Goal: Task Accomplishment & Management: Manage account settings

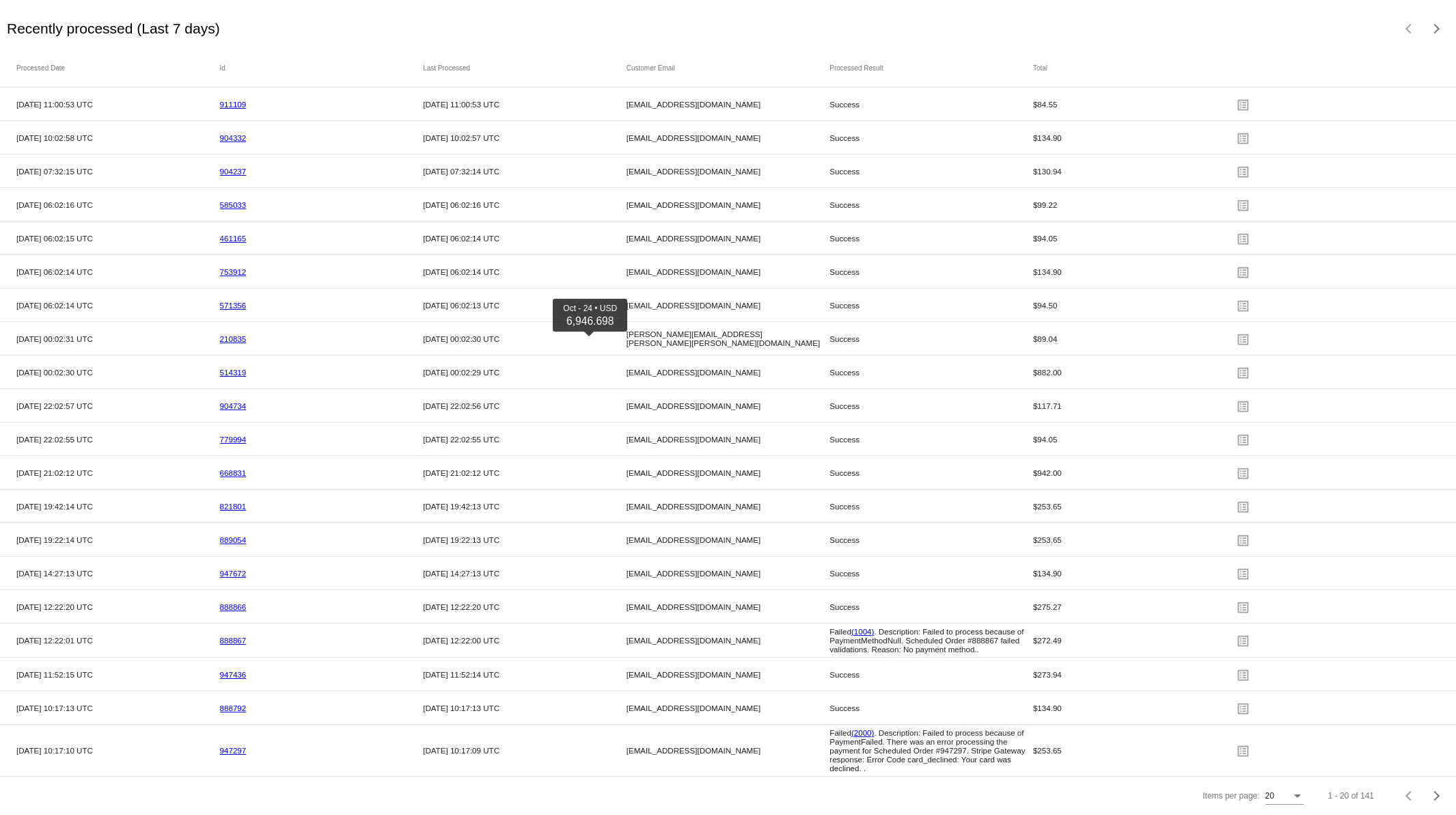
scroll to position [2165, 0]
click at [1431, 798] on div "Next page" at bounding box center [1436, 796] width 10 height 10
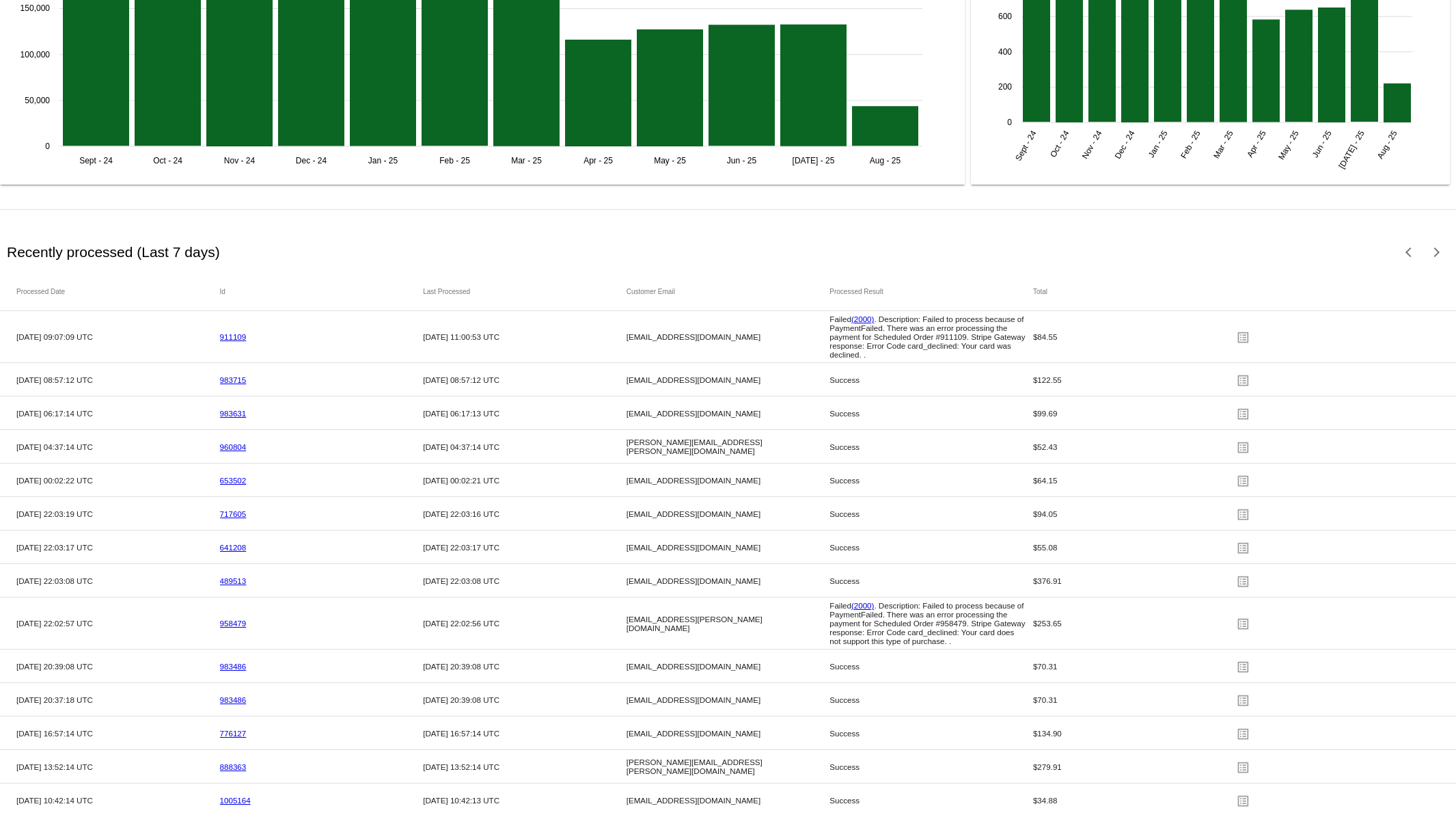
scroll to position [1909, 0]
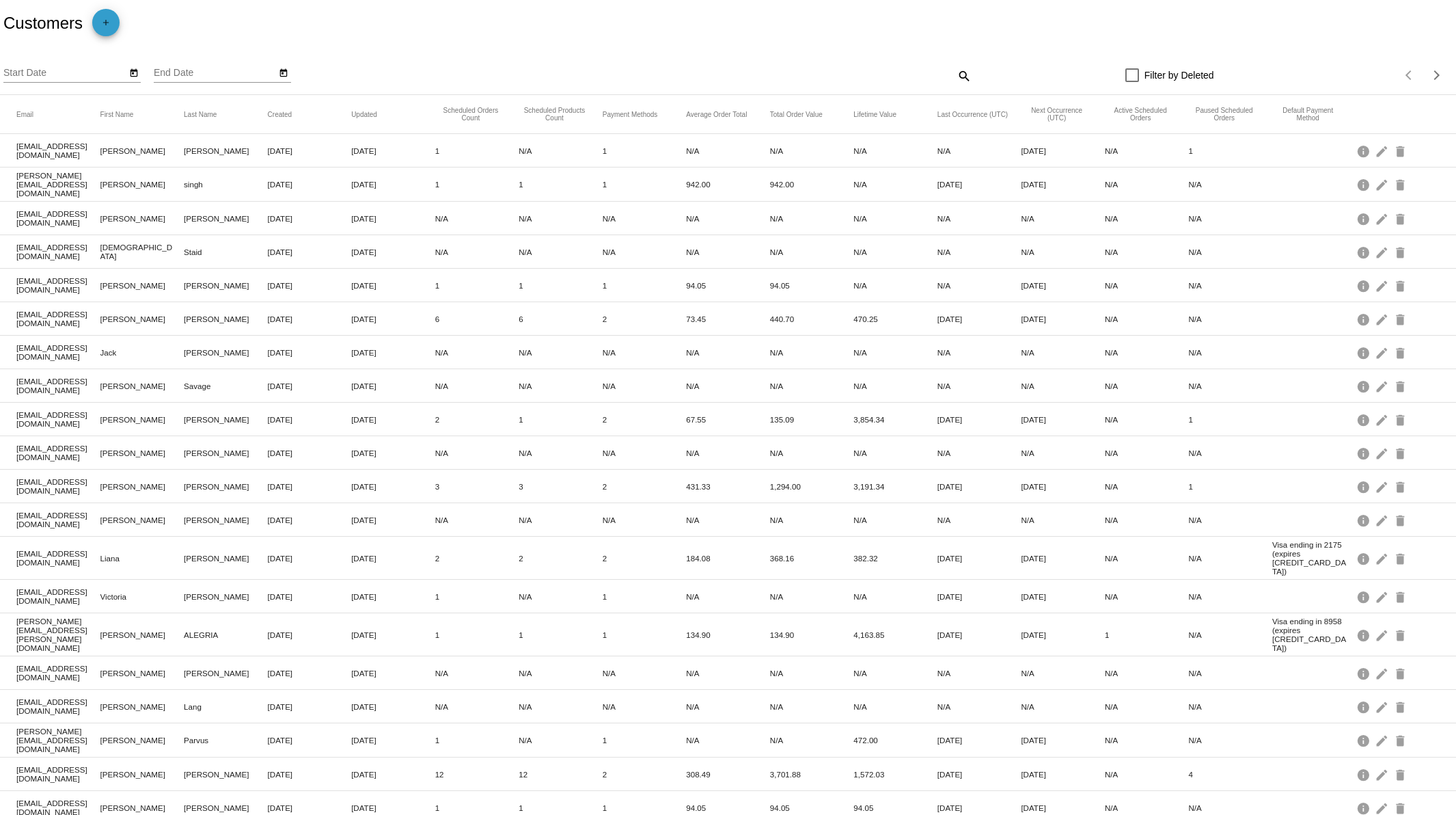
click at [103, 20] on mat-icon "add" at bounding box center [106, 26] width 16 height 16
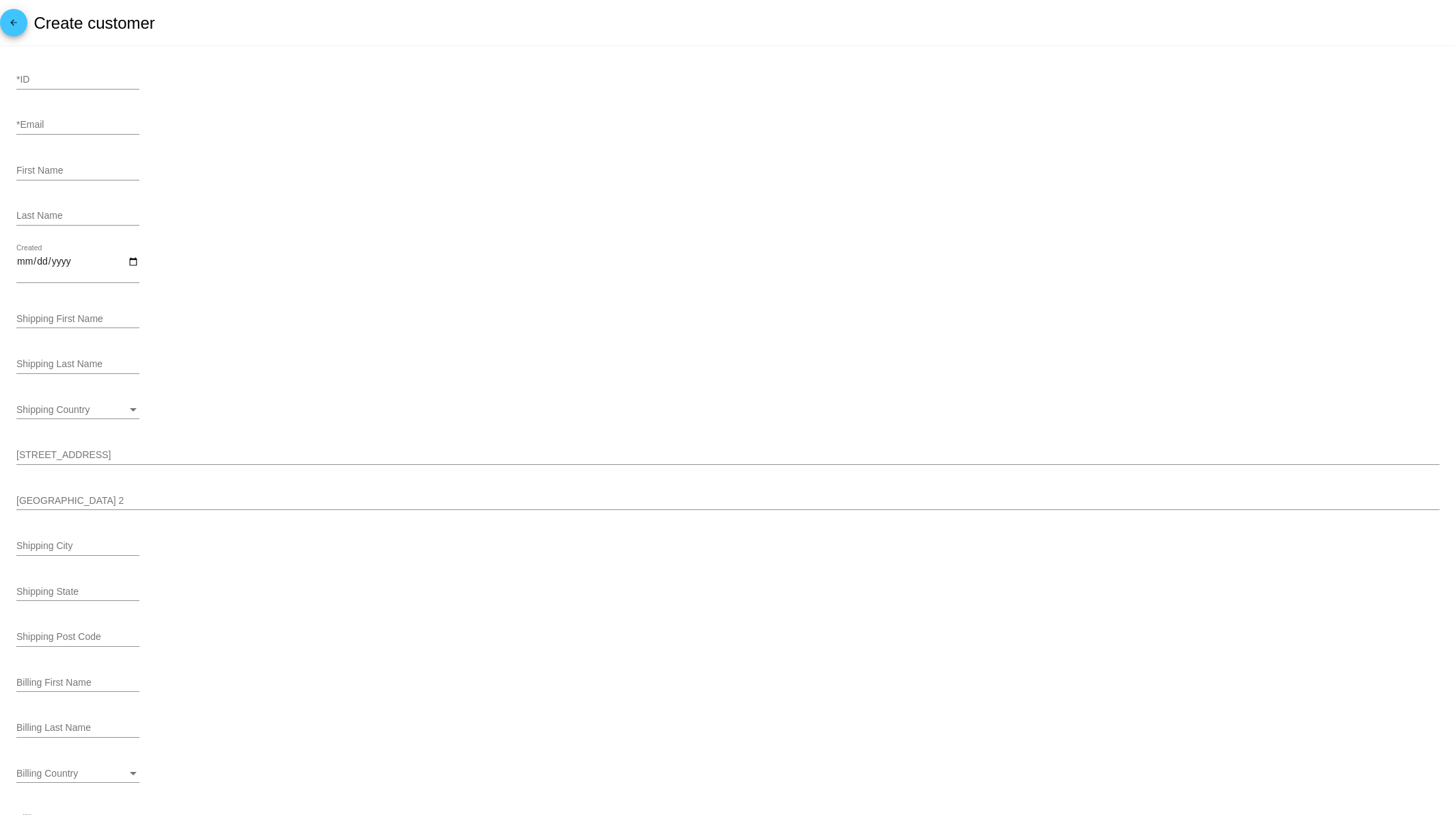
click at [6, 24] on mat-icon "arrow_back" at bounding box center [14, 26] width 16 height 16
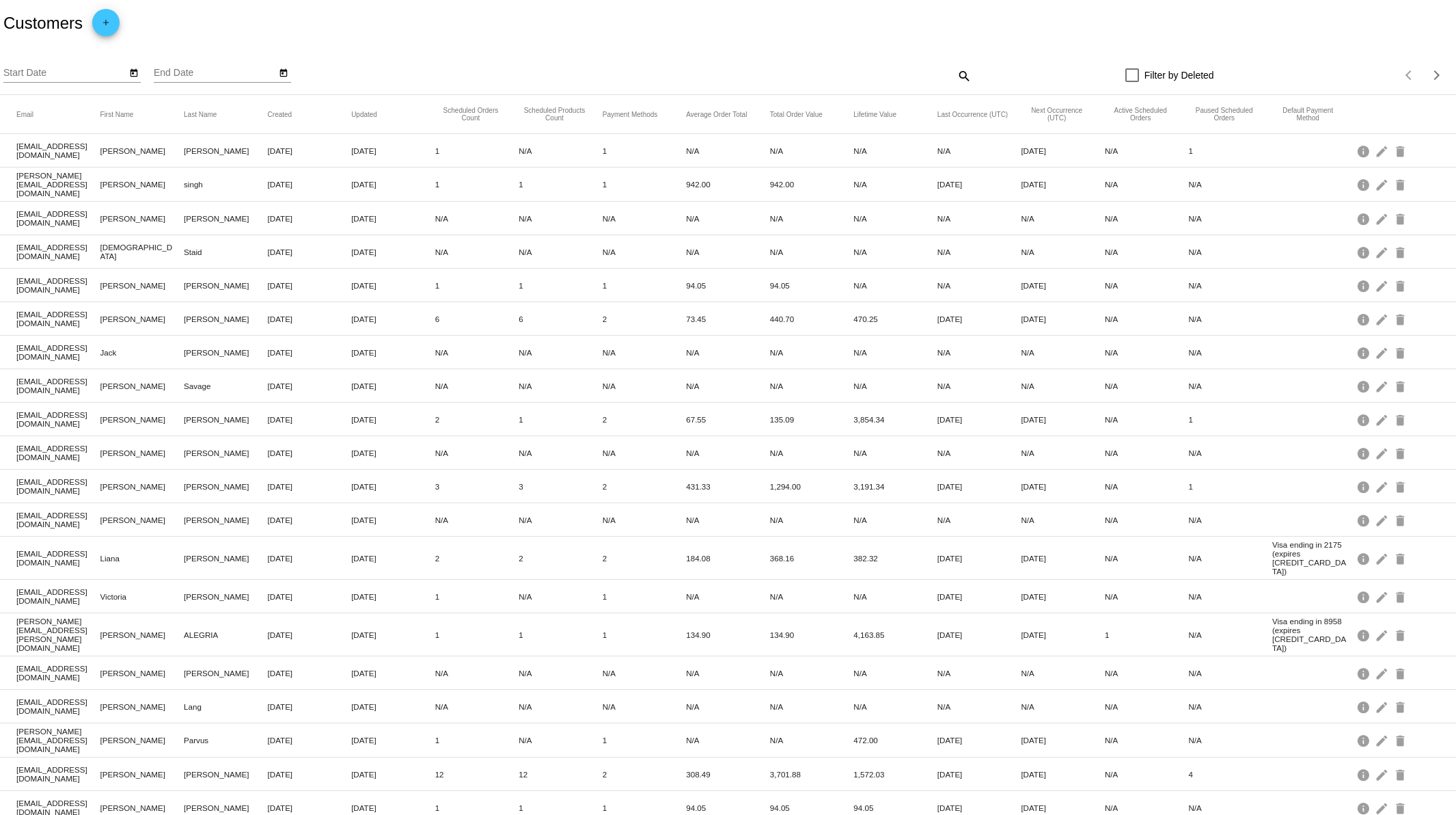
click at [955, 76] on mat-icon "search" at bounding box center [963, 75] width 16 height 21
click at [732, 74] on input "Search" at bounding box center [790, 73] width 363 height 11
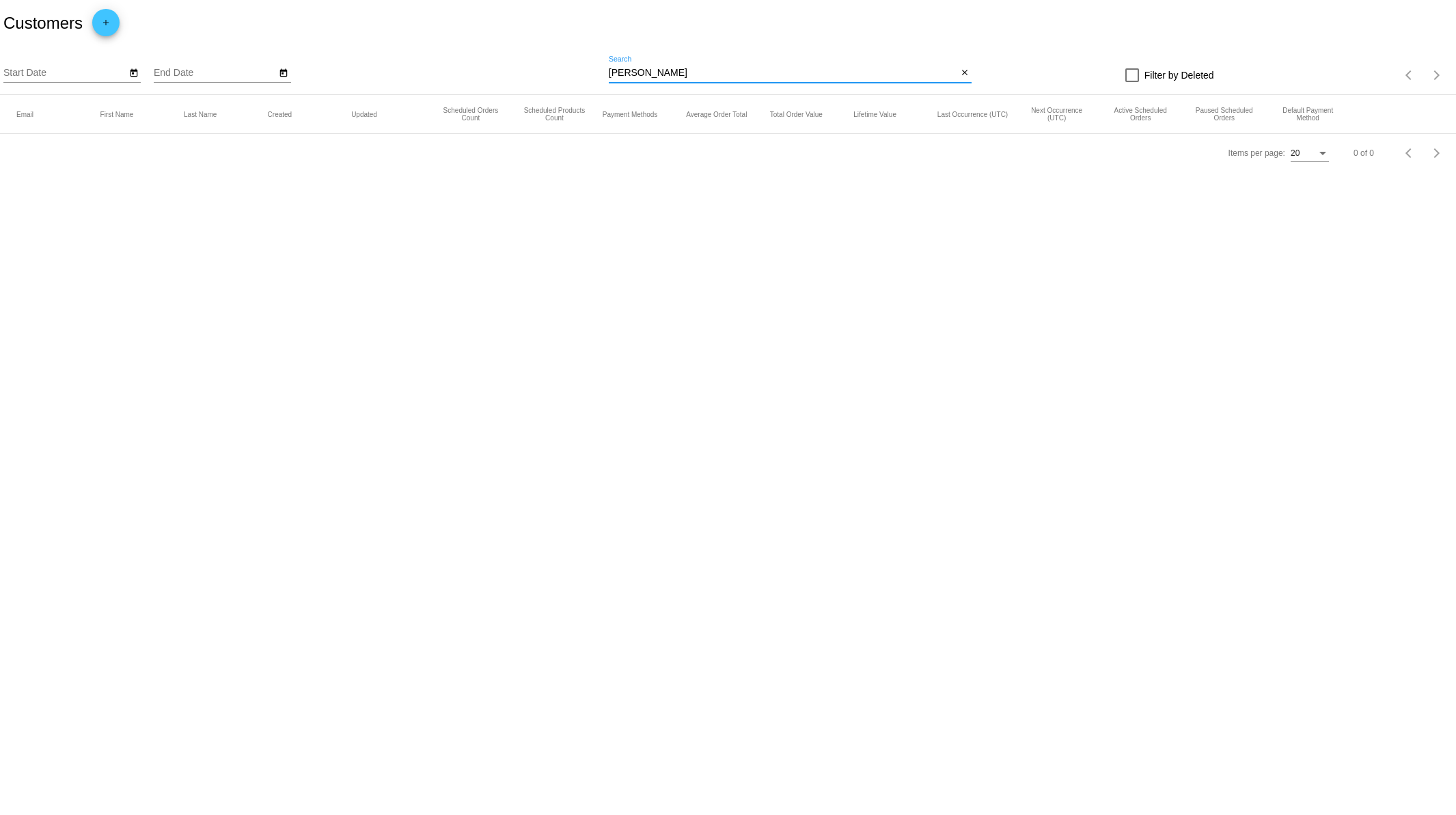
drag, startPoint x: 635, startPoint y: 74, endPoint x: 585, endPoint y: 76, distance: 50.0
click at [585, 76] on div "Start Date End Date mike piazza Search close Filter by Deleted Items per page: …" at bounding box center [728, 71] width 1456 height 48
type input "piazza"
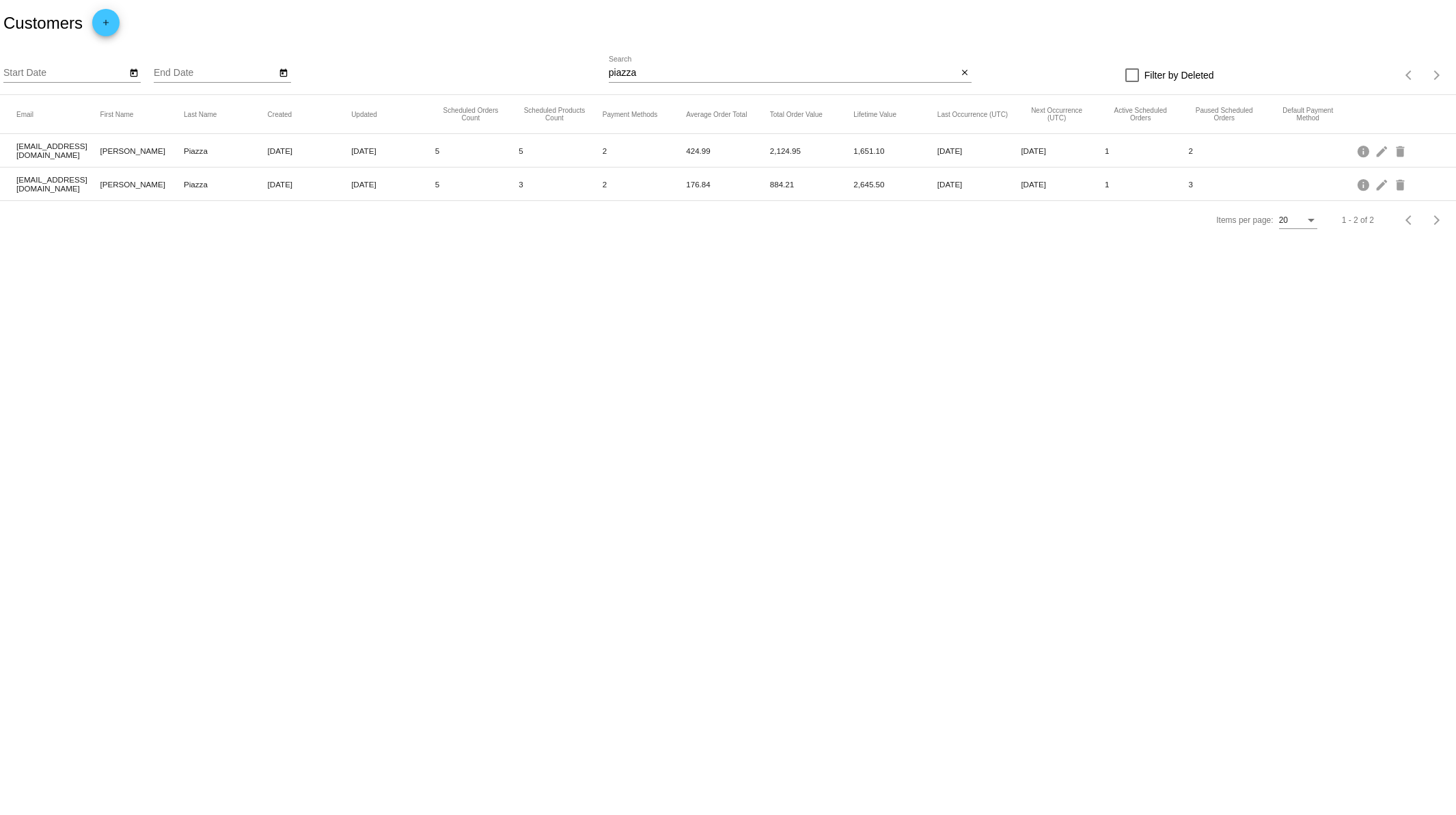
click at [59, 146] on mat-cell "mikepiazza24@gmail.com" at bounding box center [58, 150] width 84 height 25
click at [9, 154] on mat-row "mikepiazza24@gmail.com Michael Piazza Jun 14, 2021 Jul 16, 2025 5 5 2 424.99 2,…" at bounding box center [728, 150] width 1456 height 34
click at [1382, 155] on mat-icon "edit" at bounding box center [1383, 151] width 16 height 21
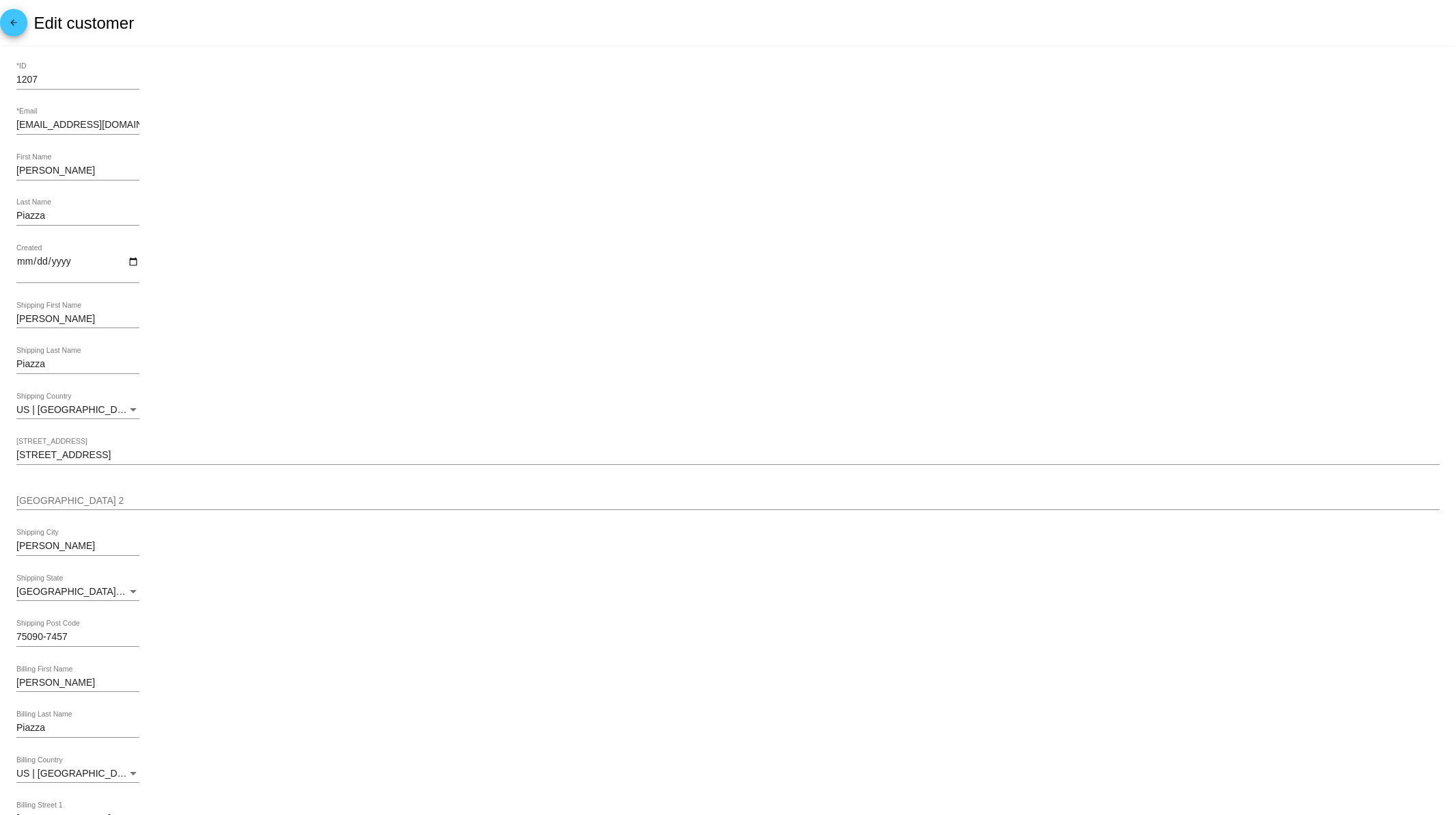
click at [19, 19] on mat-icon "arrow_back" at bounding box center [14, 26] width 16 height 16
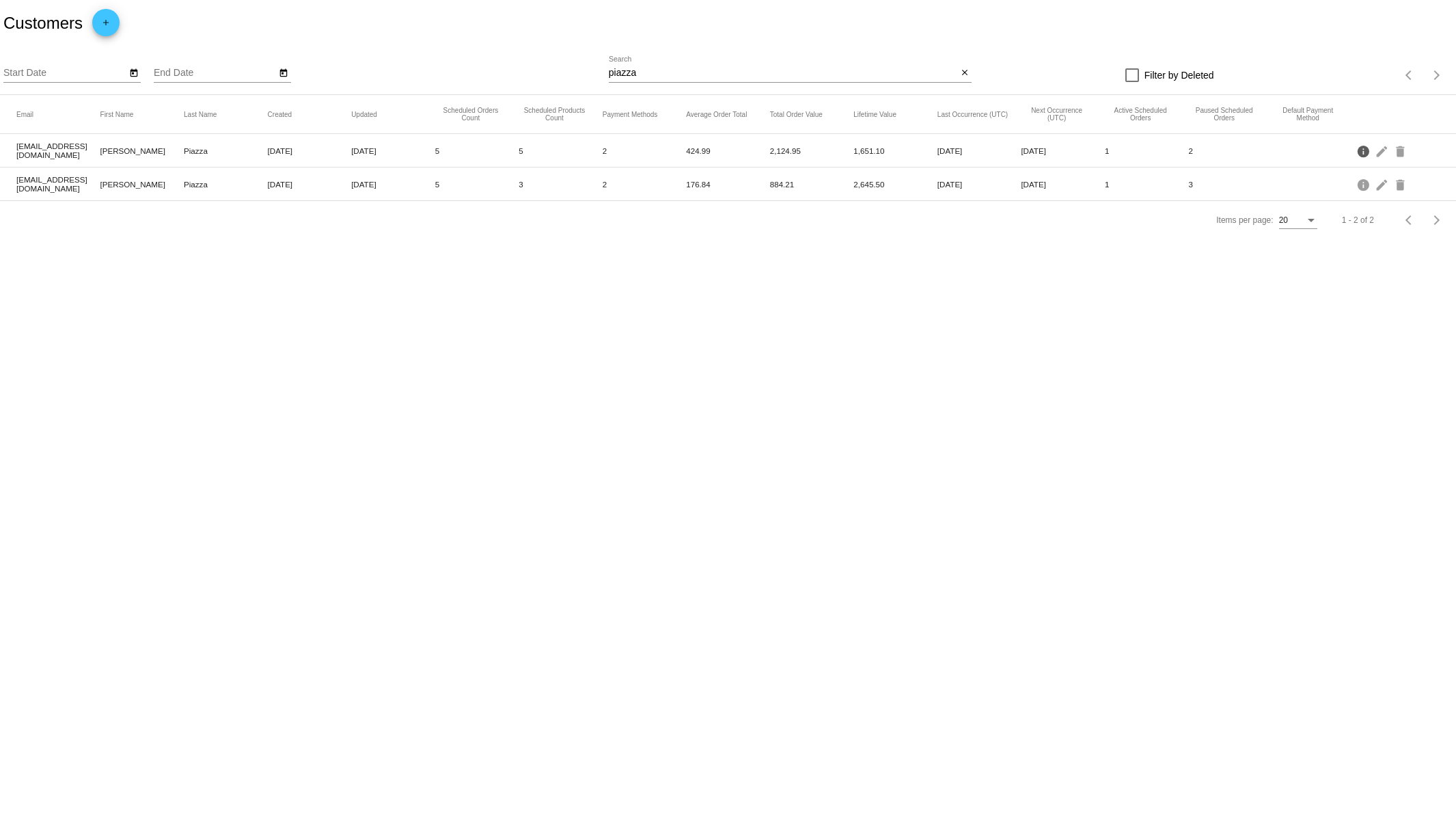
click at [1363, 150] on mat-icon "info" at bounding box center [1365, 151] width 16 height 21
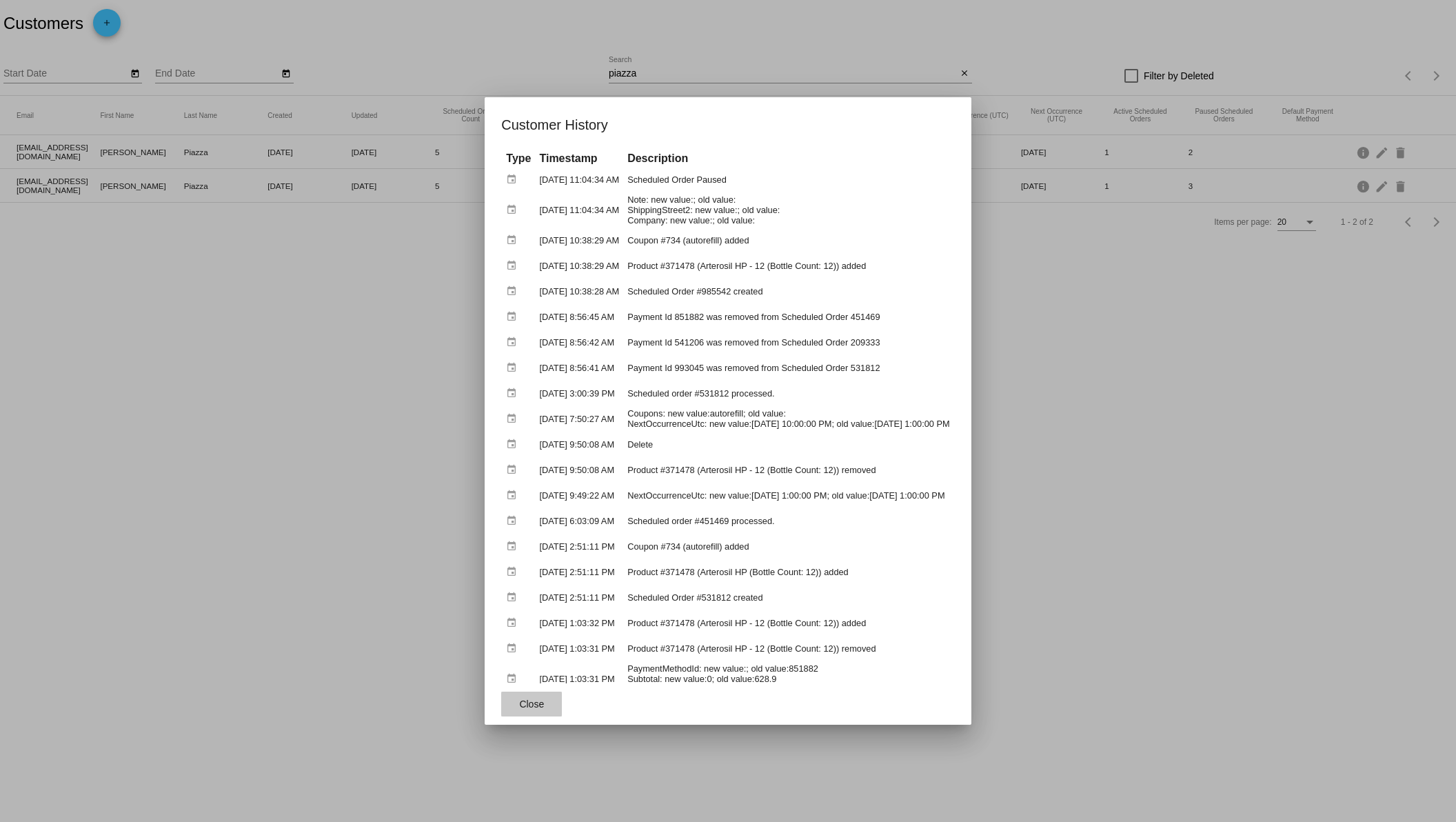
click at [519, 702] on span "Close" at bounding box center [532, 703] width 25 height 11
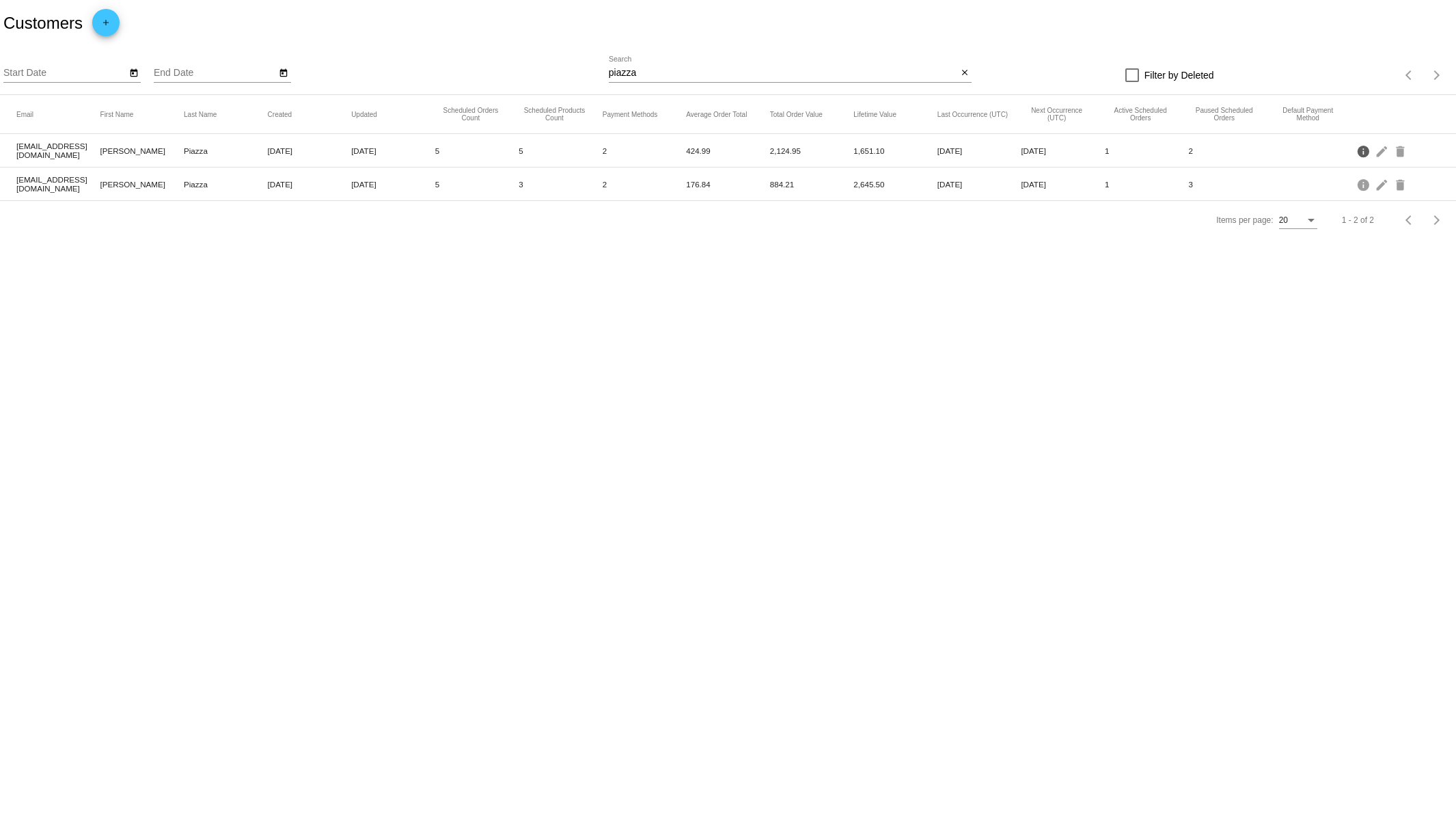
click at [1362, 150] on mat-icon "info" at bounding box center [1365, 151] width 16 height 21
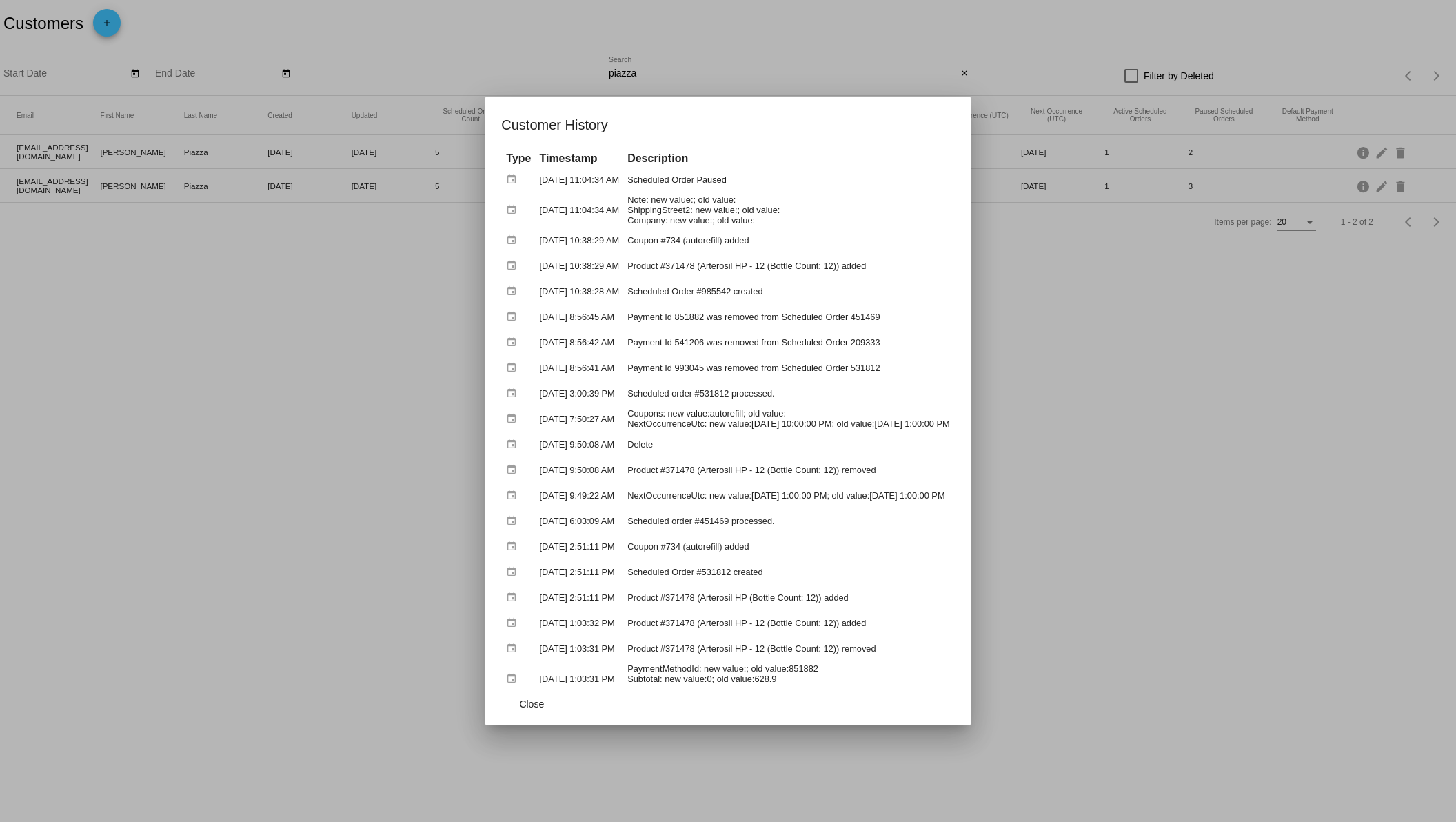
click at [177, 295] on div at bounding box center [728, 411] width 1456 height 822
